Goal: Find contact information: Find contact information

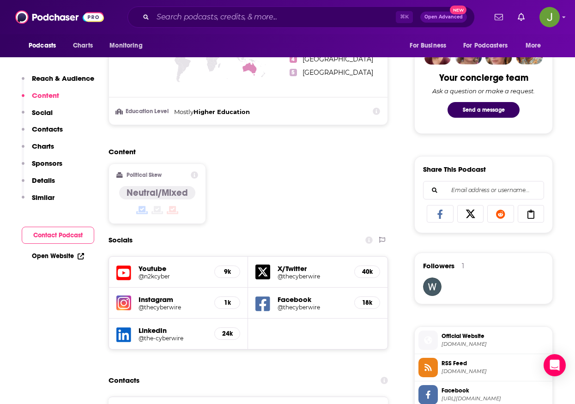
scroll to position [457, 0]
click at [152, 275] on h5 "@n2kcyber" at bounding box center [173, 276] width 68 height 7
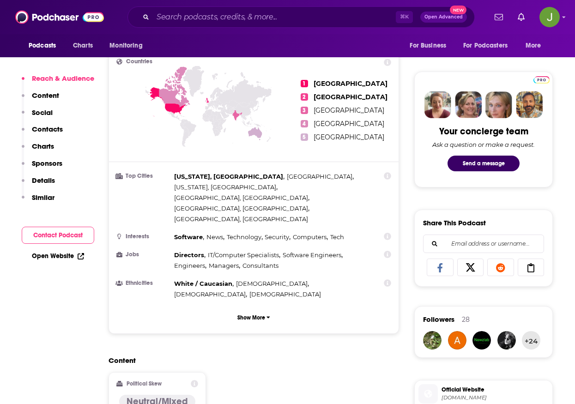
scroll to position [524, 0]
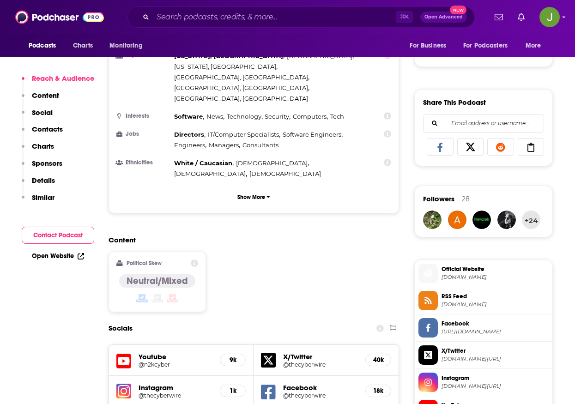
click at [155, 361] on h5 "@n2kcyber" at bounding box center [176, 364] width 74 height 7
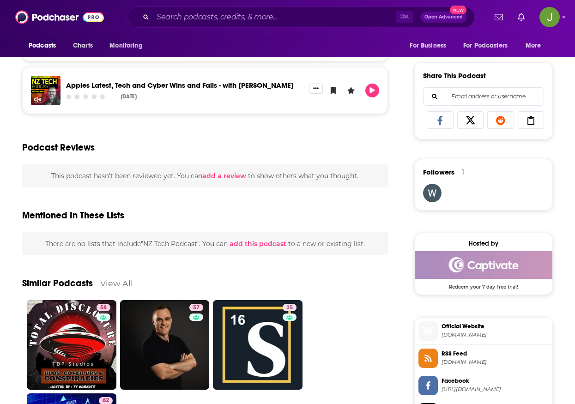
scroll to position [716, 0]
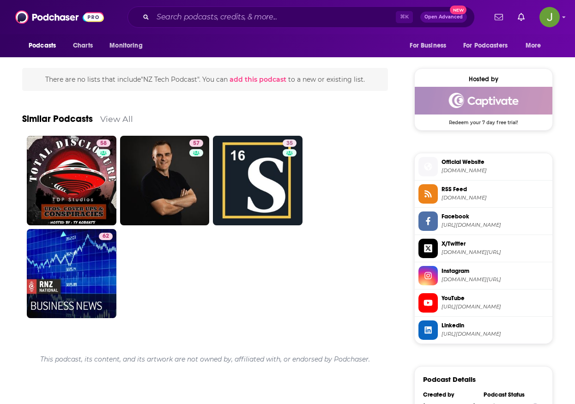
click at [503, 305] on span "https://www.youtube.com/@nztechpodcast489" at bounding box center [495, 307] width 107 height 7
